Goal: Transaction & Acquisition: Purchase product/service

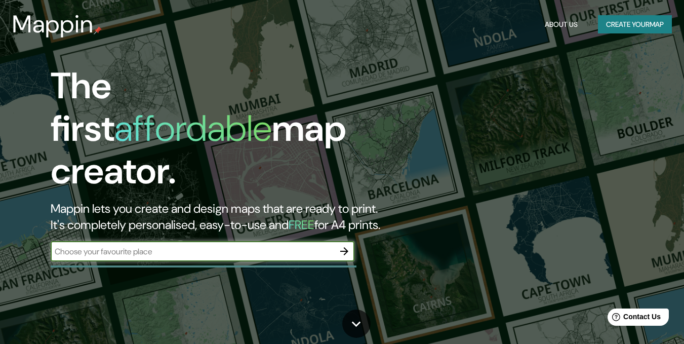
click at [637, 26] on button "Create your map" at bounding box center [635, 24] width 74 height 19
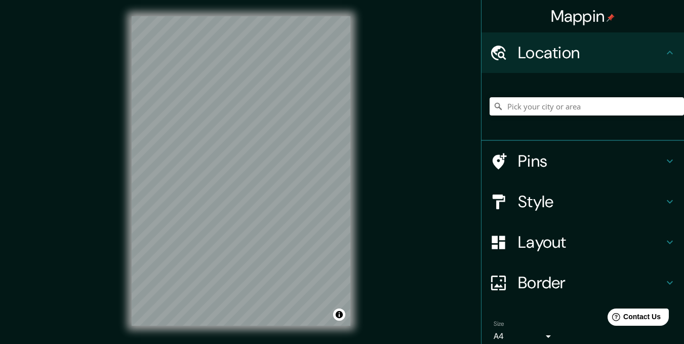
click at [355, 216] on div "© Mapbox © OpenStreetMap Improve this map" at bounding box center [241, 171] width 251 height 342
click at [550, 108] on input "Pick your city or area" at bounding box center [587, 106] width 195 height 18
type input "[GEOGRAPHIC_DATA], [US_STATE], [GEOGRAPHIC_DATA]"
click at [546, 160] on h4 "Pins" at bounding box center [591, 161] width 146 height 20
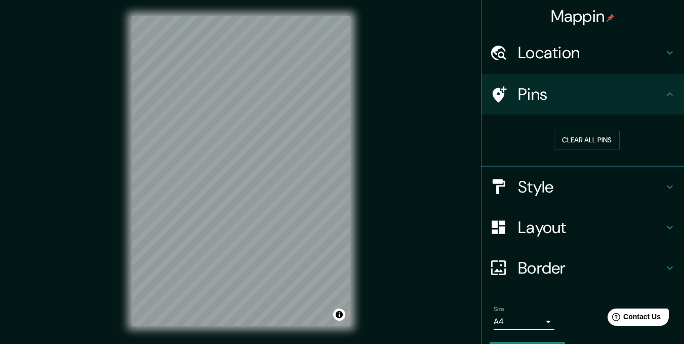
click at [527, 148] on div "Clear all pins" at bounding box center [587, 140] width 178 height 19
click at [544, 197] on h4 "Style" at bounding box center [591, 187] width 146 height 20
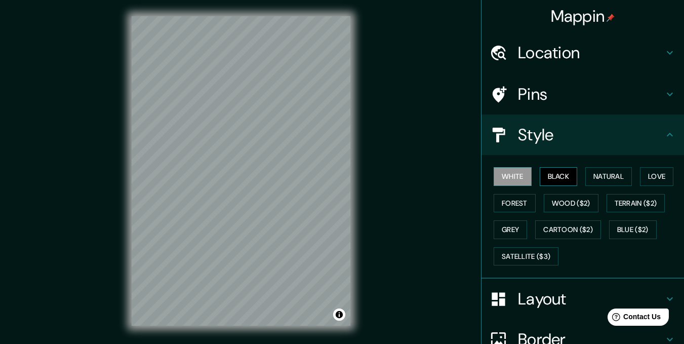
click at [562, 174] on button "Black" at bounding box center [559, 176] width 38 height 19
click at [608, 173] on button "Natural" at bounding box center [609, 176] width 47 height 19
click at [588, 58] on h4 "Location" at bounding box center [591, 53] width 146 height 20
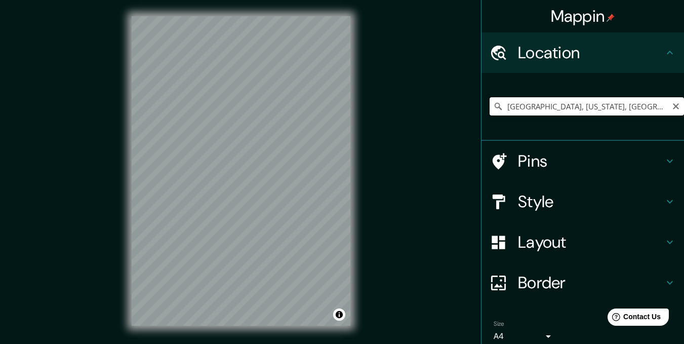
click at [606, 106] on input "[GEOGRAPHIC_DATA], [US_STATE], [GEOGRAPHIC_DATA]" at bounding box center [587, 106] width 195 height 18
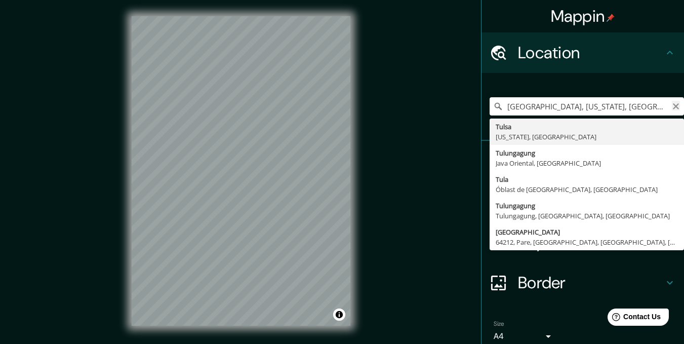
click at [672, 103] on icon "Clear" at bounding box center [676, 106] width 8 height 8
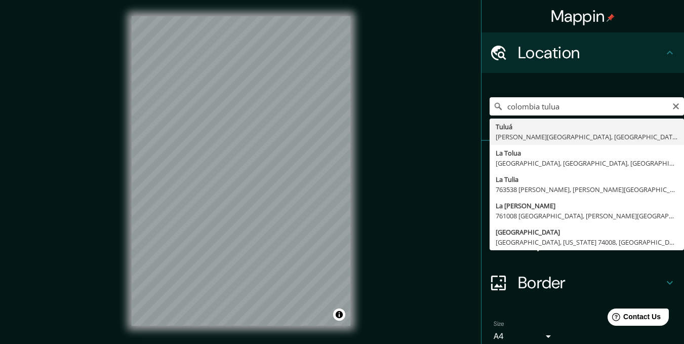
type input "Tuluá, [PERSON_NAME][GEOGRAPHIC_DATA], [GEOGRAPHIC_DATA]"
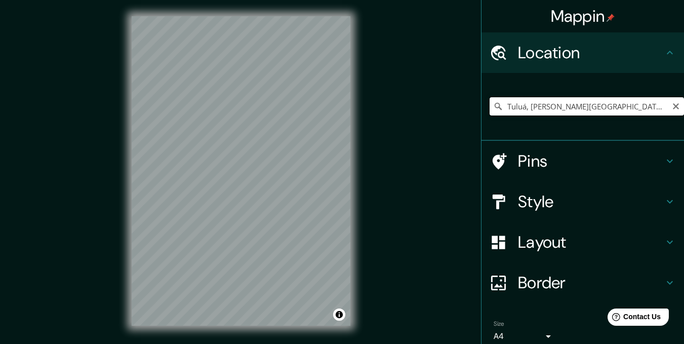
click at [618, 112] on input "Tuluá, [PERSON_NAME][GEOGRAPHIC_DATA], [GEOGRAPHIC_DATA]" at bounding box center [587, 106] width 195 height 18
click at [495, 108] on icon at bounding box center [498, 106] width 7 height 7
click at [493, 104] on icon at bounding box center [498, 106] width 10 height 10
click at [630, 106] on input "Tuluá, [PERSON_NAME][GEOGRAPHIC_DATA], [GEOGRAPHIC_DATA]" at bounding box center [587, 106] width 195 height 18
click at [565, 198] on h4 "Style" at bounding box center [591, 202] width 146 height 20
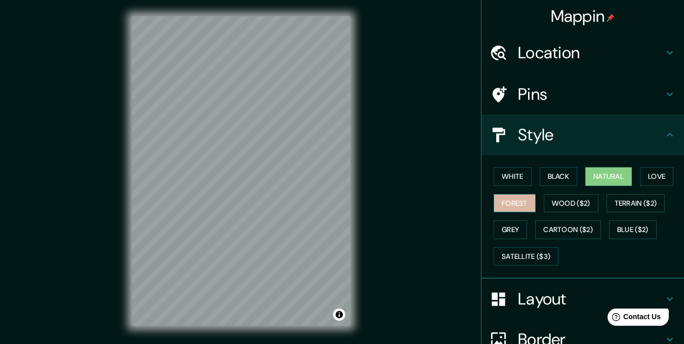
click at [513, 207] on button "Forest" at bounding box center [515, 203] width 42 height 19
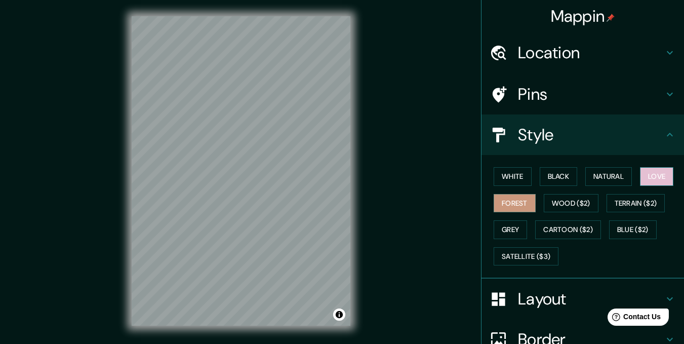
click at [658, 179] on button "Love" at bounding box center [656, 176] width 33 height 19
click at [545, 175] on button "Black" at bounding box center [559, 176] width 38 height 19
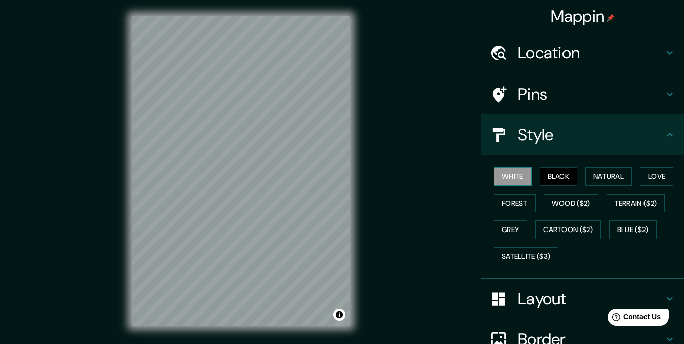
click at [506, 180] on button "White" at bounding box center [513, 176] width 38 height 19
click at [521, 255] on button "Satellite ($3)" at bounding box center [526, 256] width 65 height 19
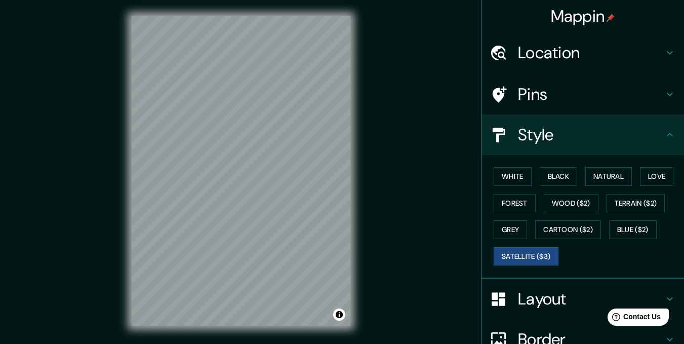
scroll to position [14, 0]
